Goal: Transaction & Acquisition: Book appointment/travel/reservation

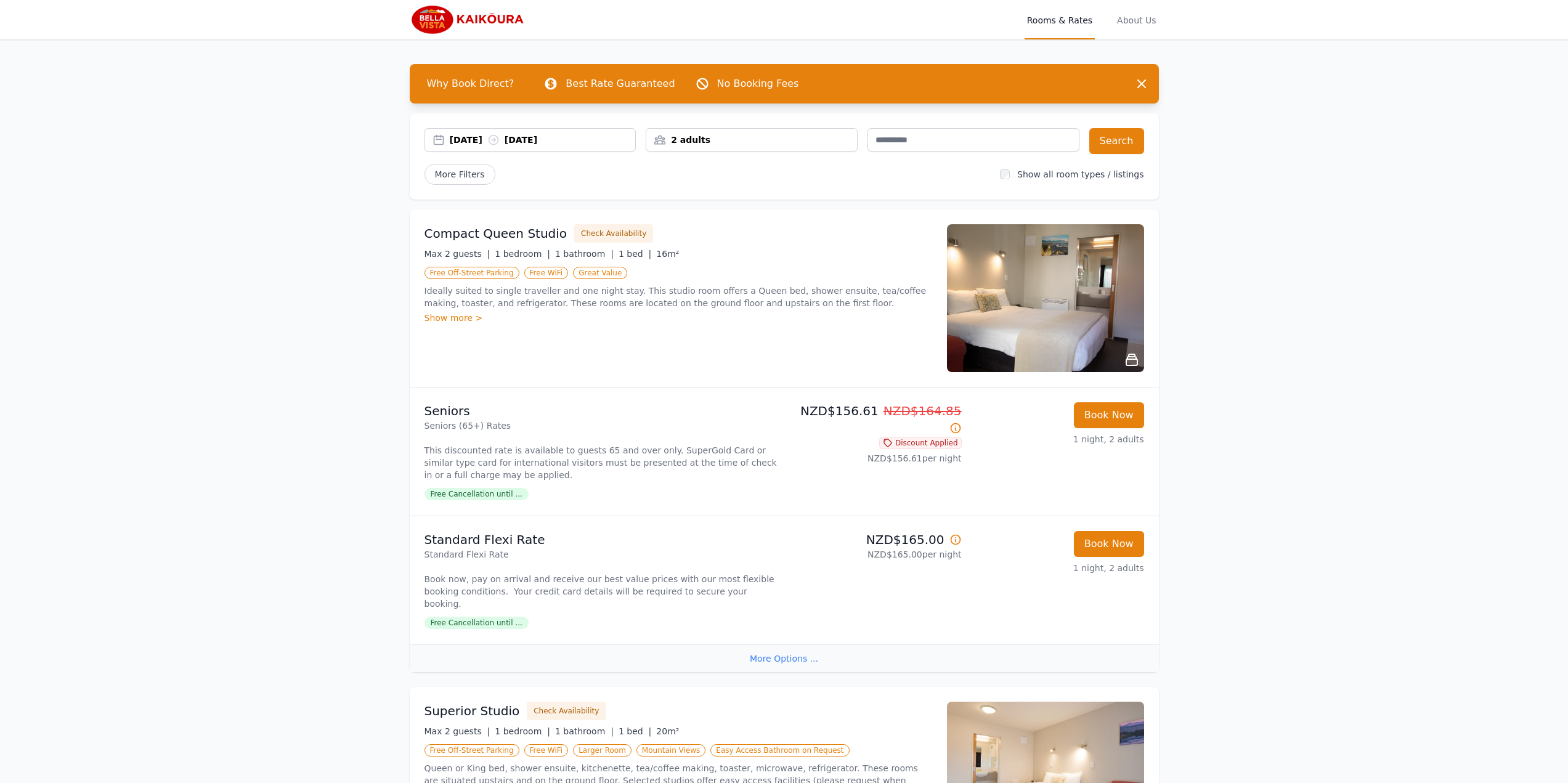
click at [672, 138] on div "2 adults" at bounding box center [752, 140] width 211 height 12
click at [734, 191] on div at bounding box center [739, 186] width 17 height 17
click at [1107, 143] on button "Search" at bounding box center [1116, 141] width 55 height 26
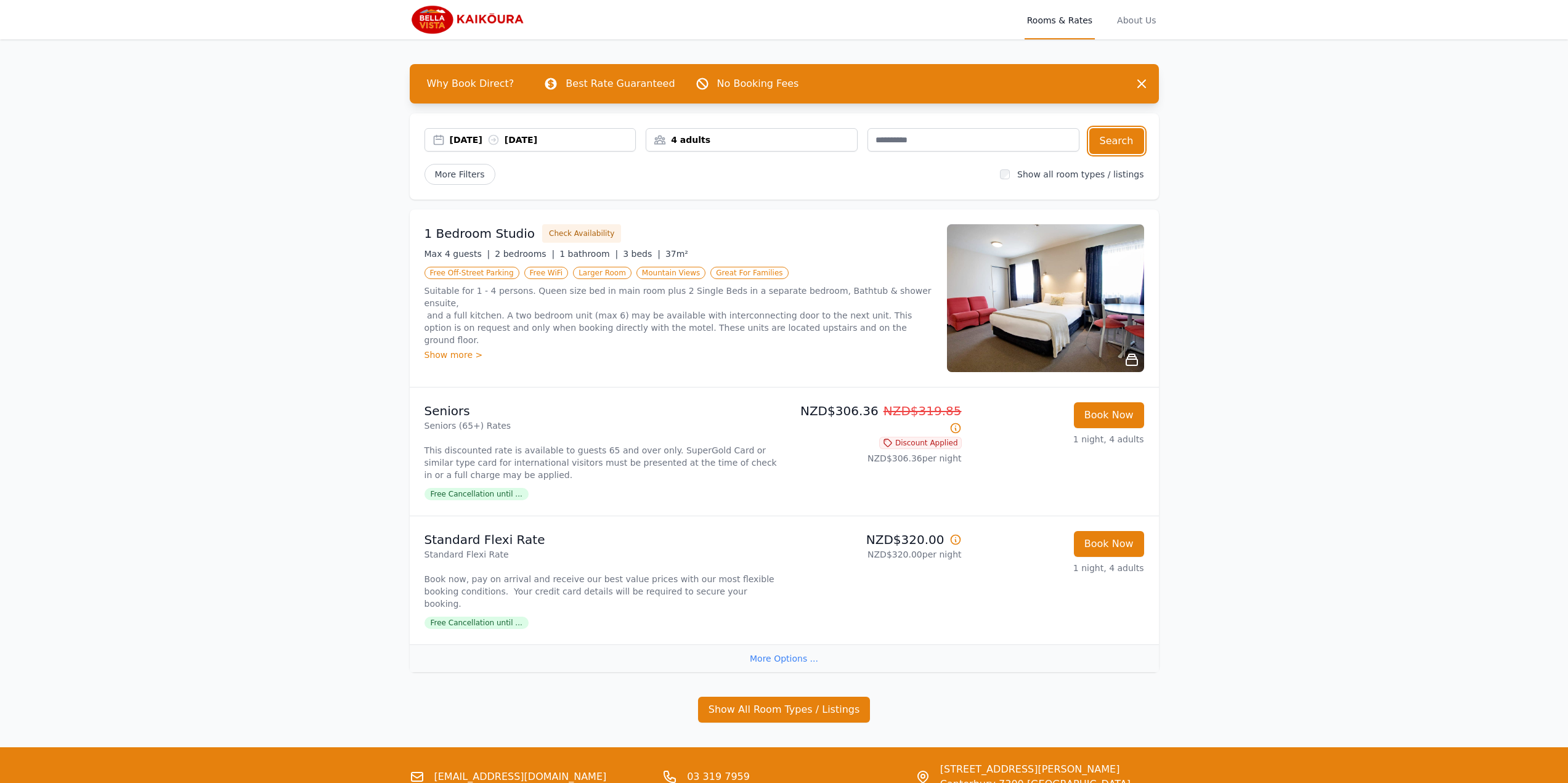
click at [708, 136] on div "4 adults" at bounding box center [752, 140] width 211 height 12
click at [662, 178] on div at bounding box center [664, 186] width 17 height 17
click at [661, 178] on div at bounding box center [664, 186] width 17 height 17
click at [1123, 145] on button "Search" at bounding box center [1116, 141] width 55 height 26
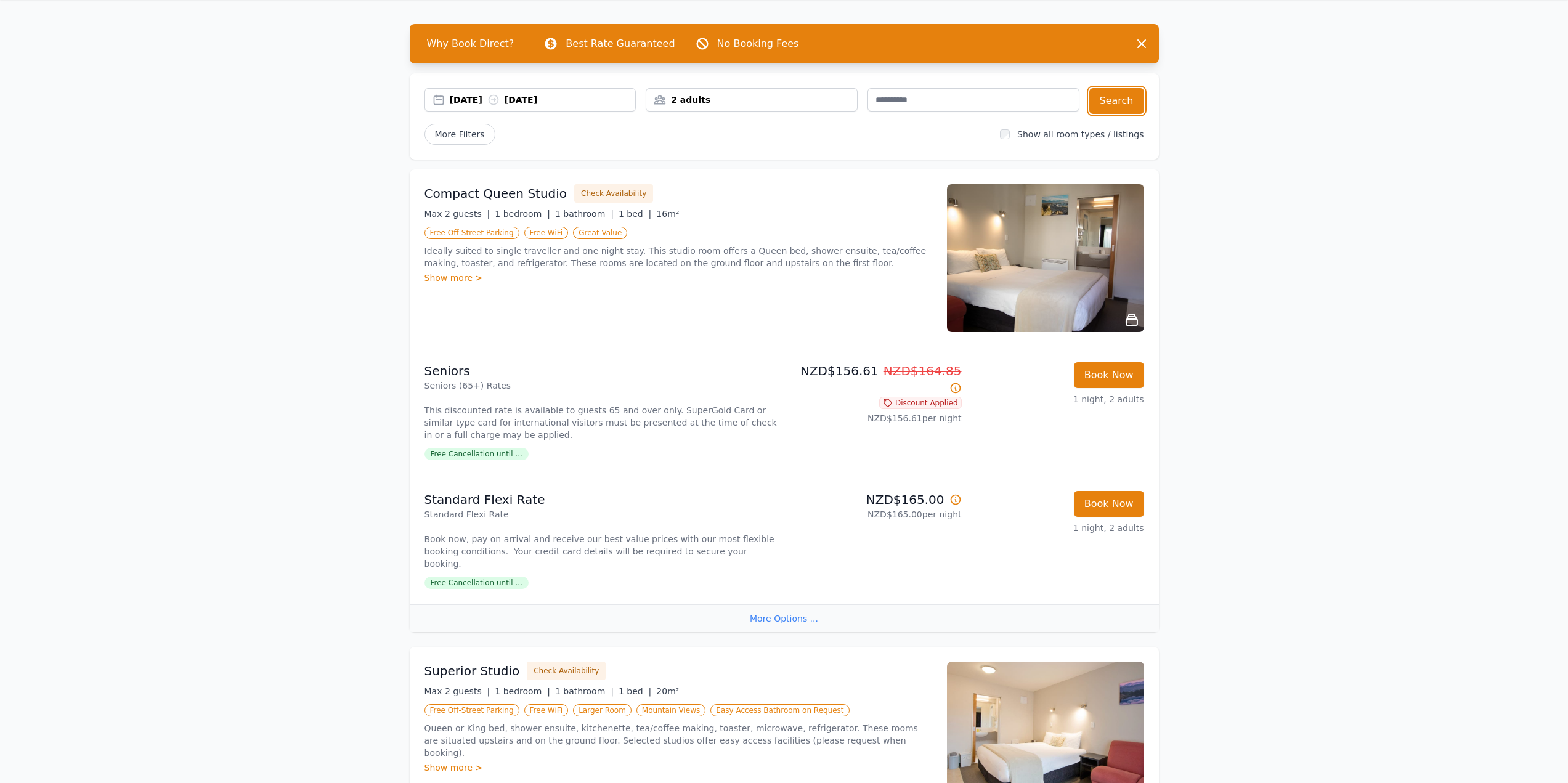
scroll to position [62, 0]
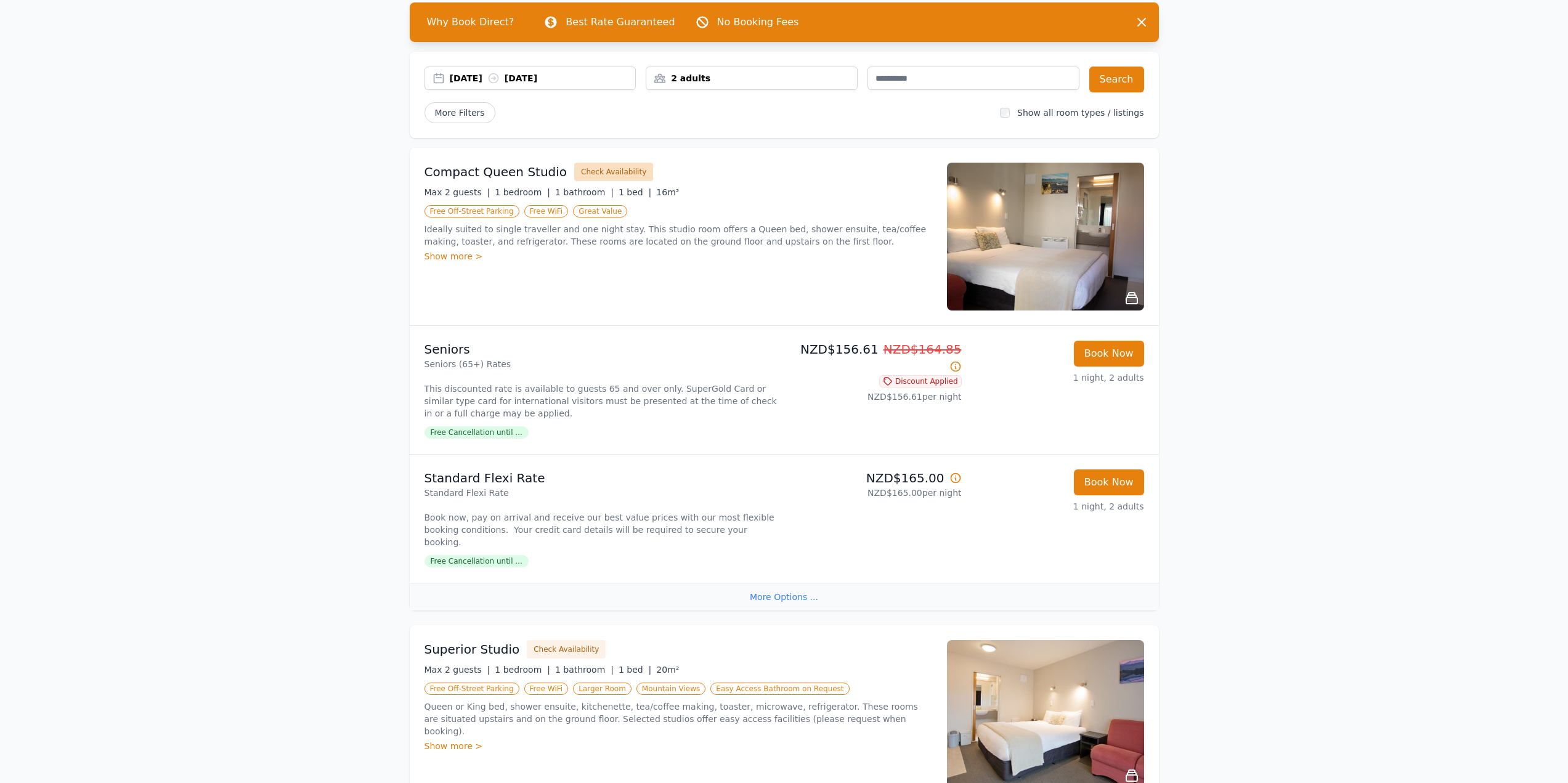
click at [618, 164] on button "Check Availability" at bounding box center [613, 171] width 79 height 18
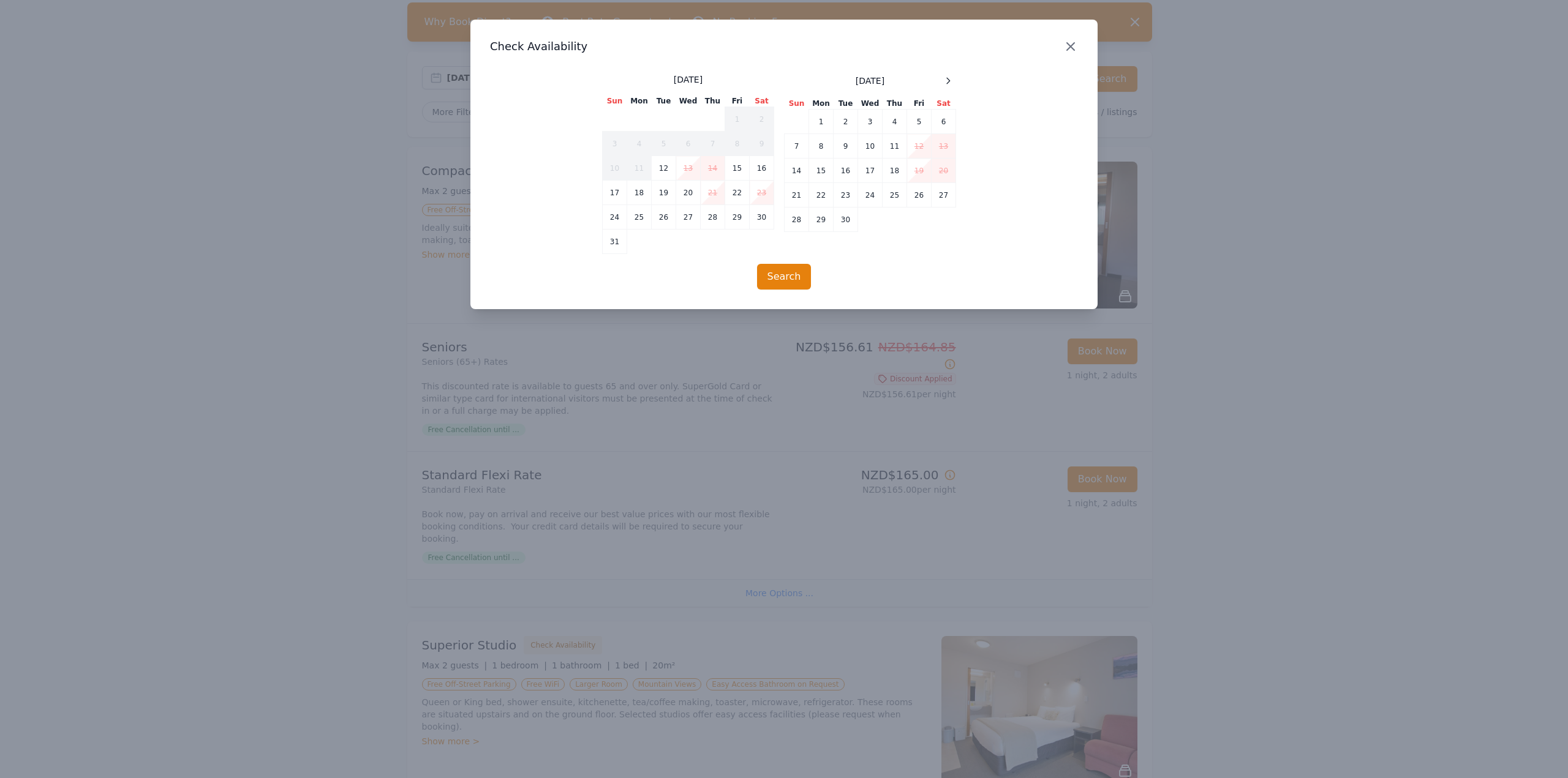
click at [1072, 51] on icon "button" at bounding box center [1070, 46] width 15 height 15
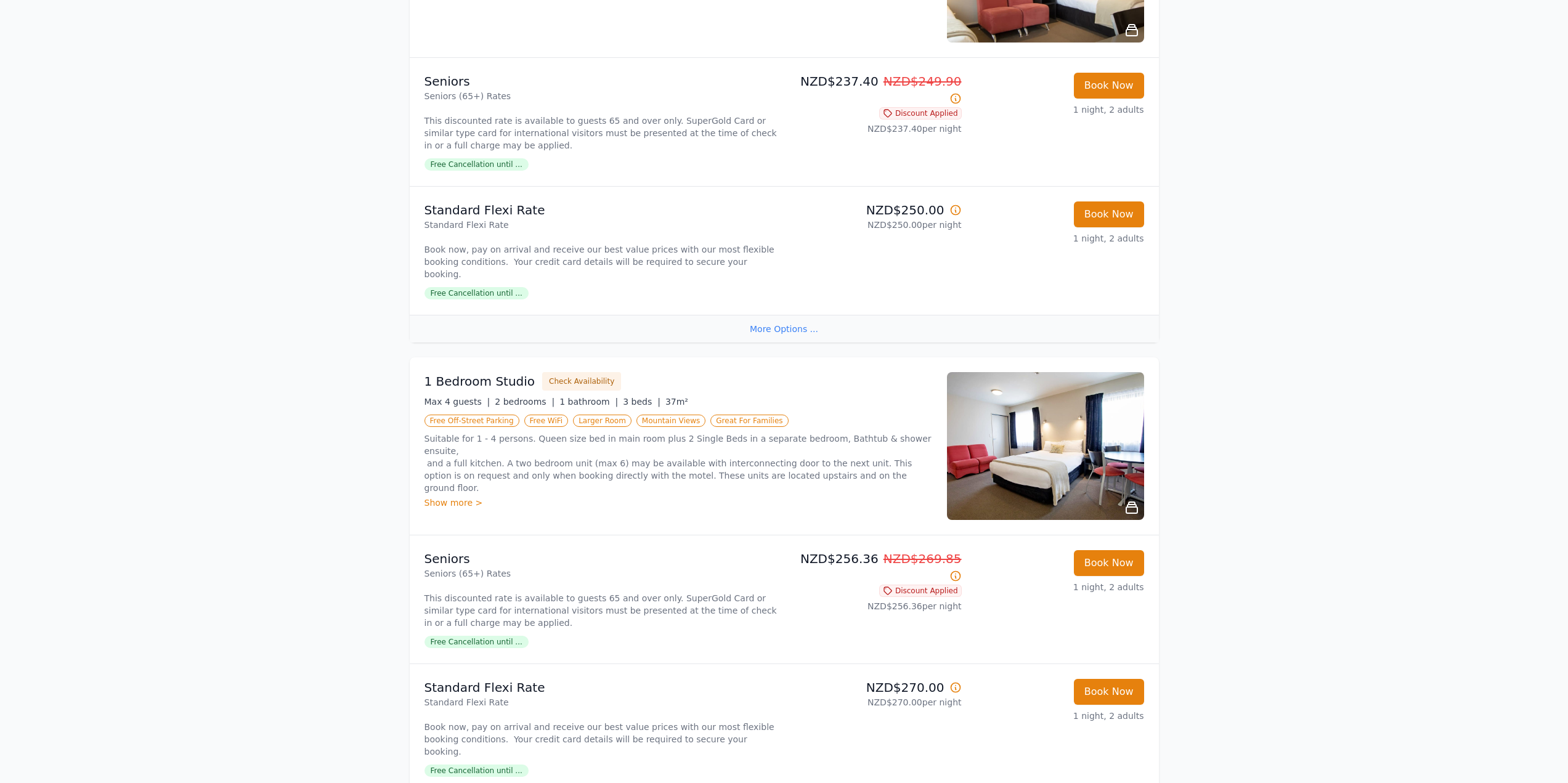
scroll to position [1294, 0]
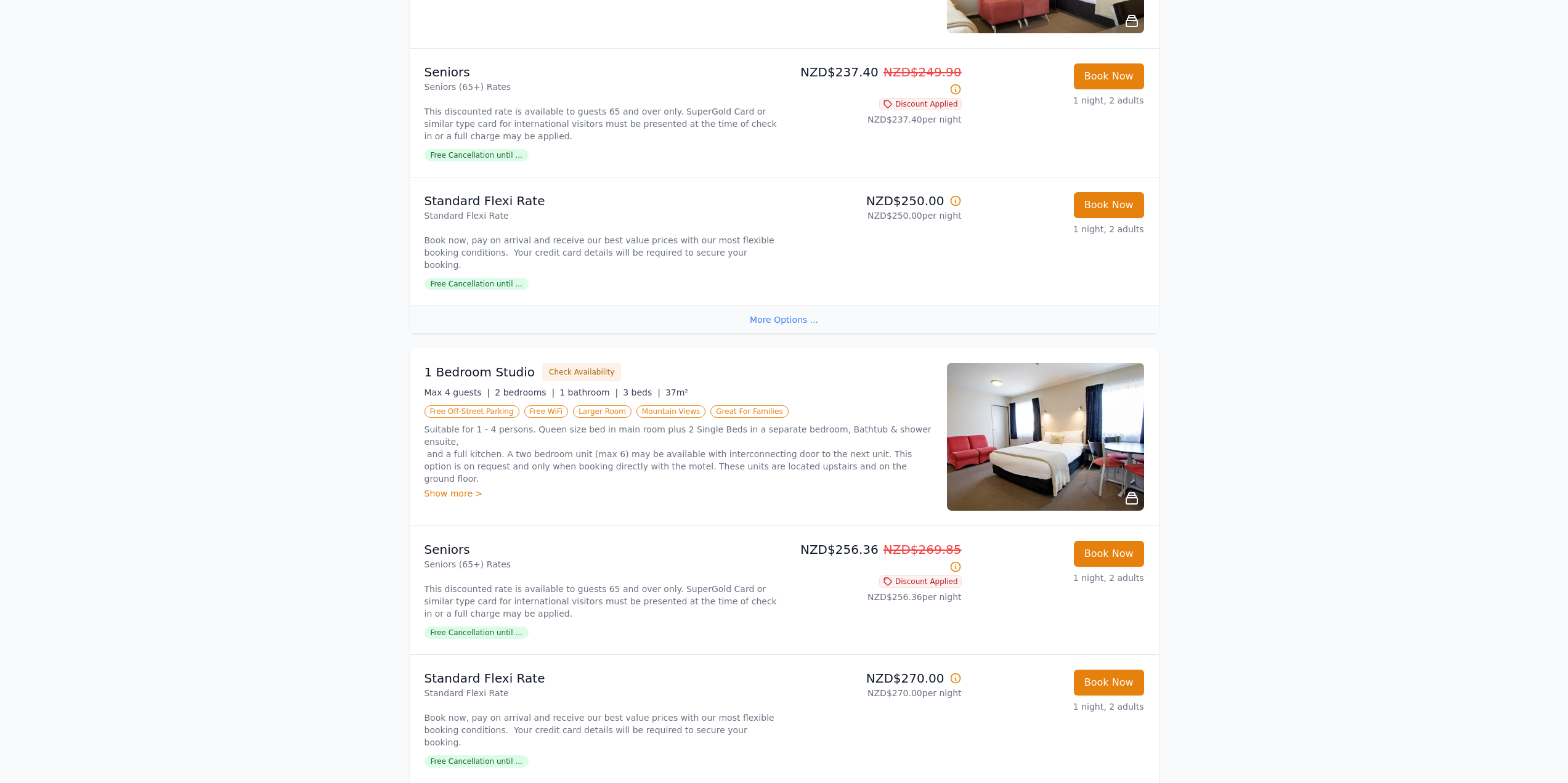
click at [1008, 400] on img at bounding box center [1045, 437] width 198 height 148
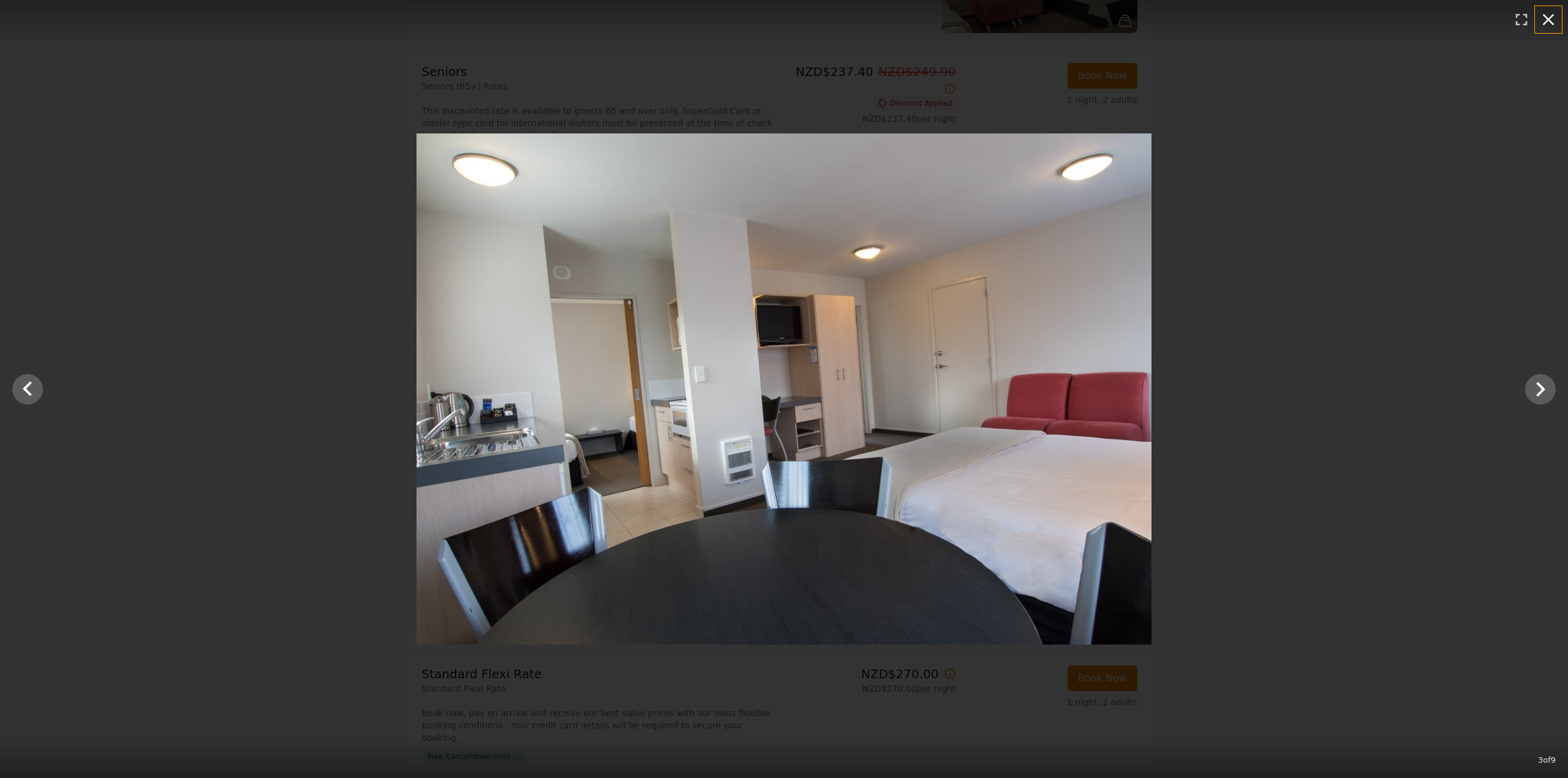
click at [1551, 16] on icon "button" at bounding box center [1547, 19] width 11 height 11
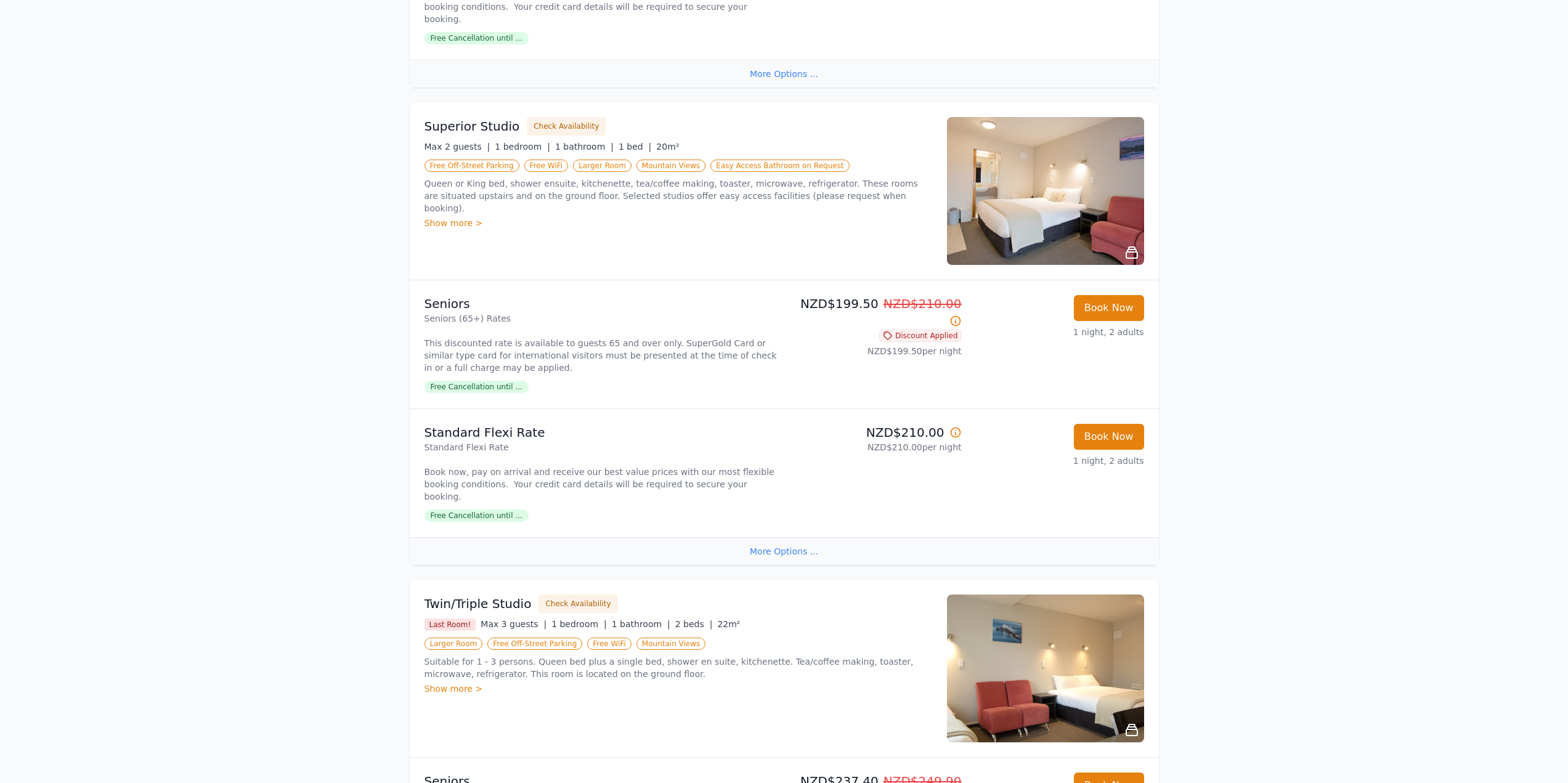
scroll to position [432, 0]
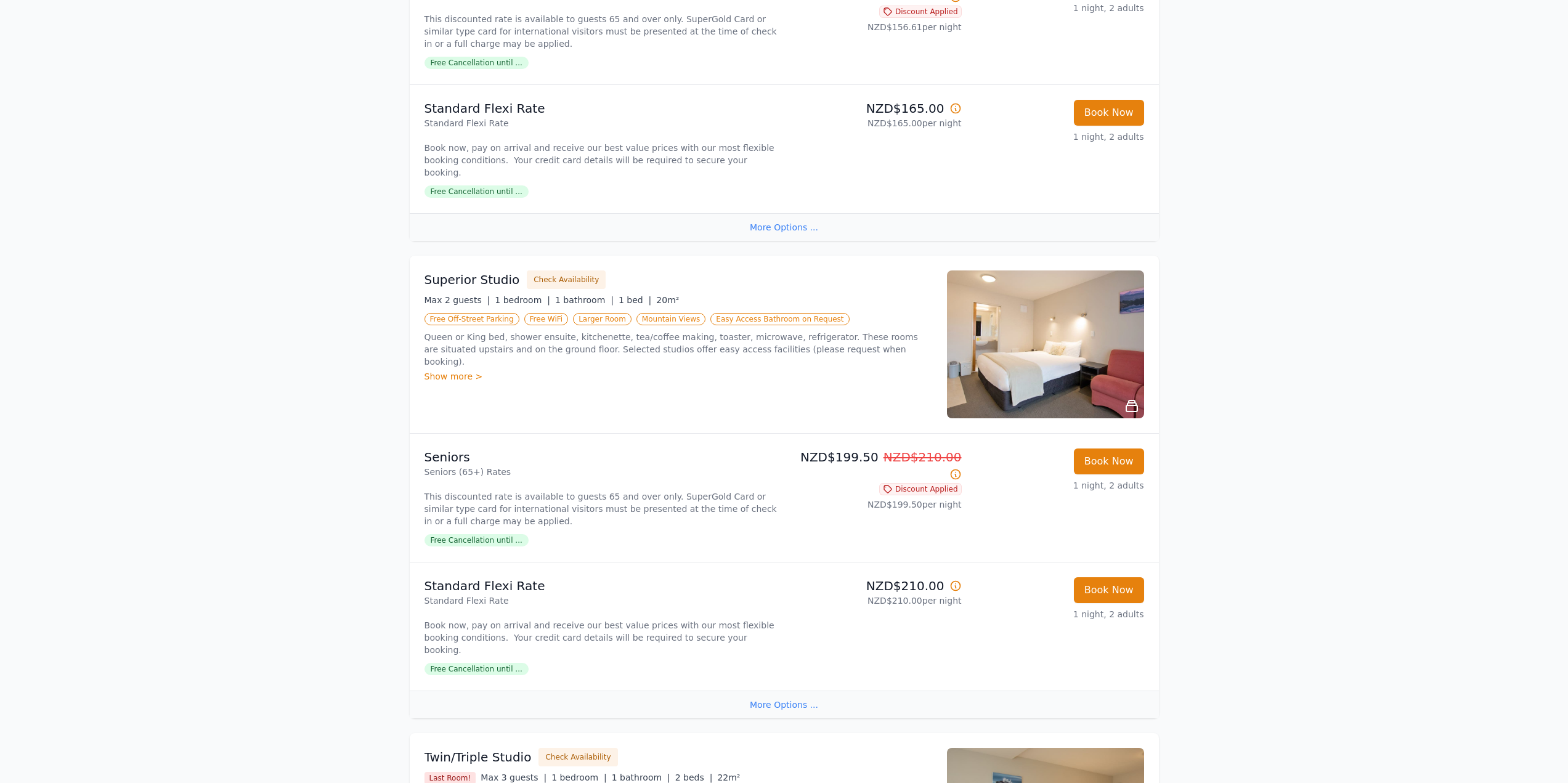
click at [1027, 348] on img at bounding box center [1045, 345] width 198 height 148
